Goal: Task Accomplishment & Management: Complete application form

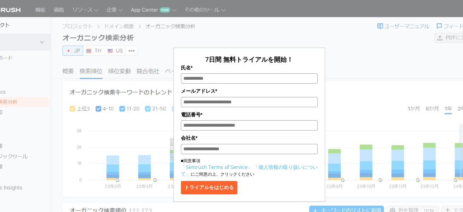
click at [222, 76] on input "氏名*" at bounding box center [249, 78] width 137 height 10
click at [361, 96] on div "7日間 無料トライアルを開始！ 氏名* メールアドレス* 電話番号* 会社名* ■同意事項 「Semrush Terms of Service」 「個人情報の…" at bounding box center [249, 105] width 353 height 193
click at [273, 34] on div "7日間 無料トライアルを開始！ 氏名* メールアドレス* 電話番号* 会社名* ■同意事項 「Semrush Terms of Service」 「個人情報の…" at bounding box center [249, 105] width 353 height 193
click at [220, 36] on div "7日間 無料トライアルを開始！ 氏名* メールアドレス* 電話番号* 会社名* ■同意事項 「Semrush Terms of Service」 「個人情報の…" at bounding box center [249, 105] width 353 height 193
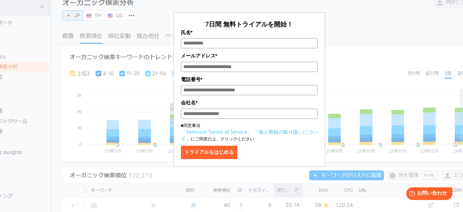
click at [347, 93] on div "7日間 無料トライアルを開始！ 氏名* メールアドレス* 電話番号* 会社名* ■同意事項 「Semrush Terms of Service」 「個人情報の…" at bounding box center [249, 70] width 353 height 193
